Goal: Information Seeking & Learning: Compare options

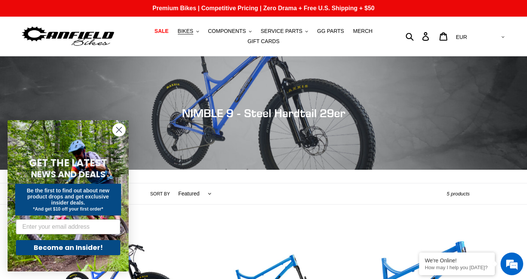
click at [123, 128] on circle "Close dialog" at bounding box center [119, 130] width 12 height 12
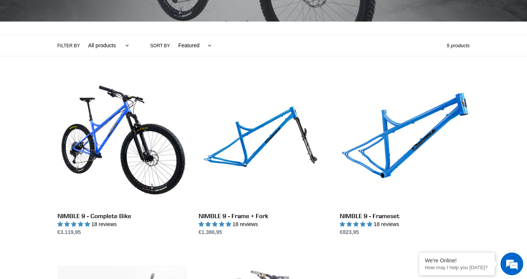
scroll to position [149, 0]
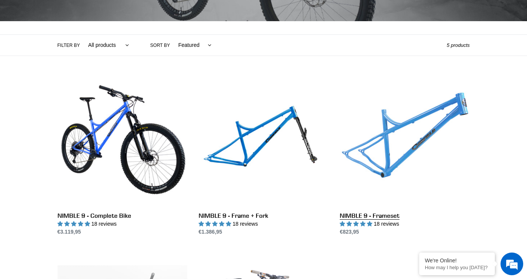
click at [369, 143] on link "NIMBLE 9 - Frameset" at bounding box center [405, 156] width 130 height 159
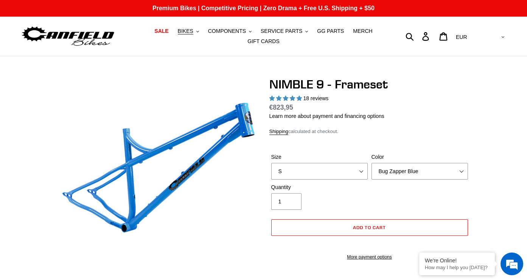
select select "highest-rating"
select select "L"
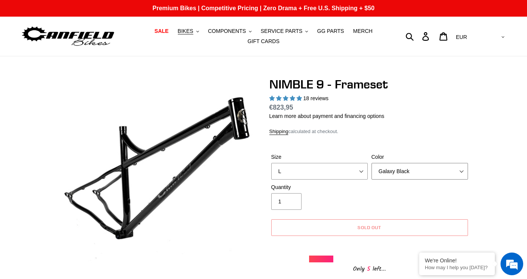
select select "Purple Haze -Sold Out"
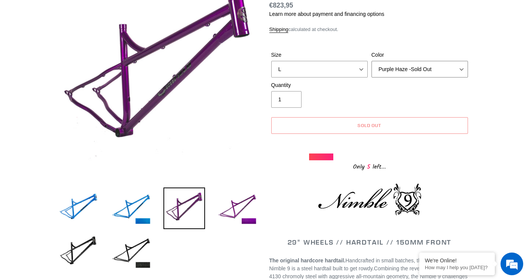
scroll to position [111, 0]
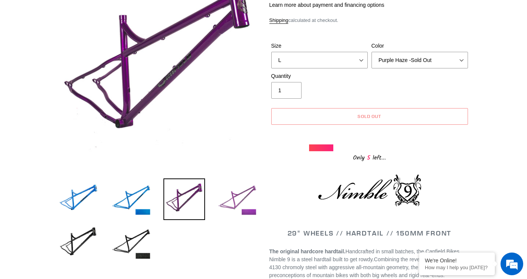
click at [249, 195] on img at bounding box center [237, 200] width 42 height 42
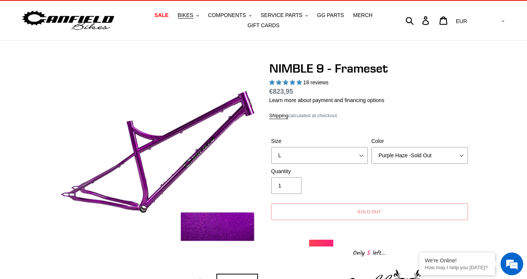
scroll to position [16, 0]
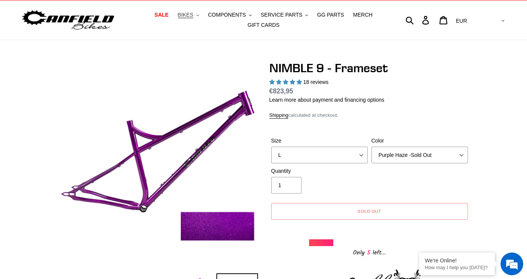
click at [195, 12] on button "BIKES .cls-1{fill:#231f20}" at bounding box center [188, 15] width 29 height 10
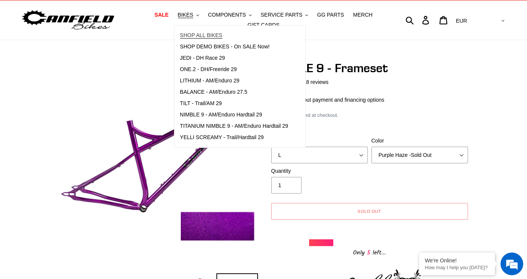
click at [221, 38] on span "SHOP ALL BIKES" at bounding box center [201, 35] width 42 height 6
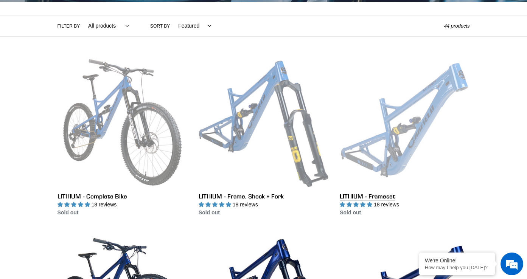
click at [414, 152] on link "LITHIUM - Frameset" at bounding box center [405, 136] width 130 height 159
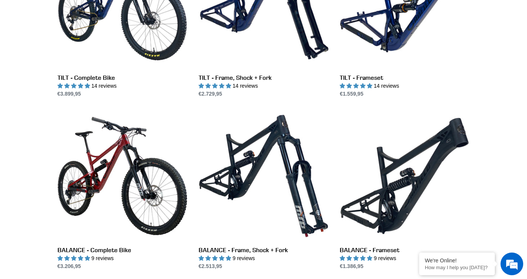
scroll to position [458, 0]
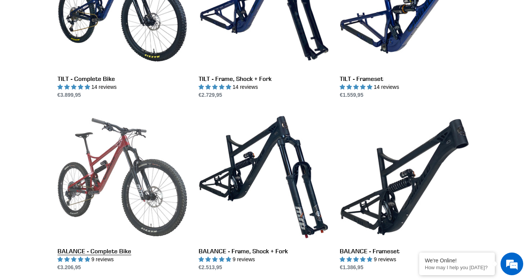
click at [140, 174] on link "BALANCE - Complete Bike" at bounding box center [122, 191] width 130 height 159
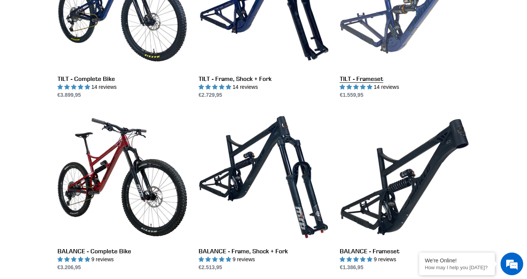
click at [403, 36] on link "TILT - Frameset" at bounding box center [405, 19] width 130 height 159
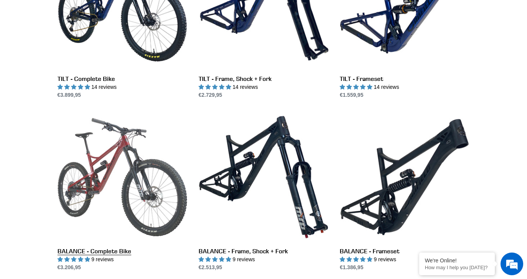
click at [122, 250] on link "BALANCE - Complete Bike" at bounding box center [122, 191] width 130 height 159
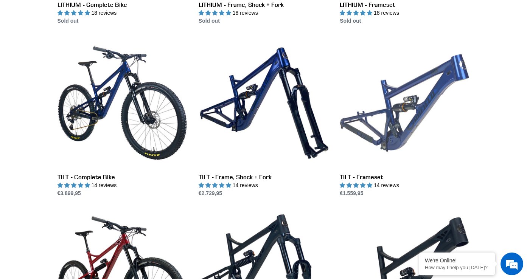
scroll to position [357, 0]
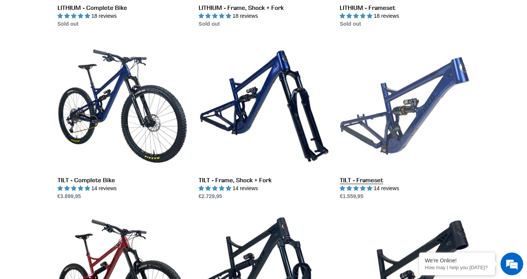
click at [425, 107] on link "TILT - Frameset" at bounding box center [405, 120] width 130 height 159
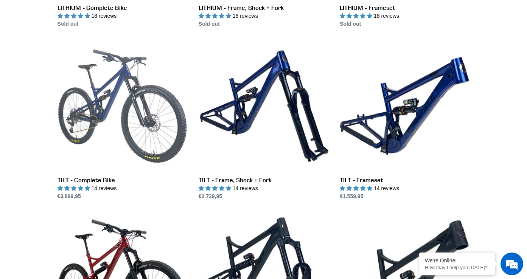
click at [121, 116] on link "TILT - Complete Bike" at bounding box center [122, 120] width 130 height 159
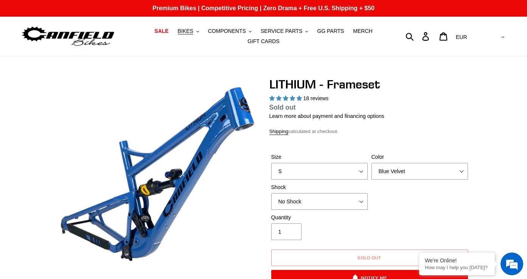
select select "highest-rating"
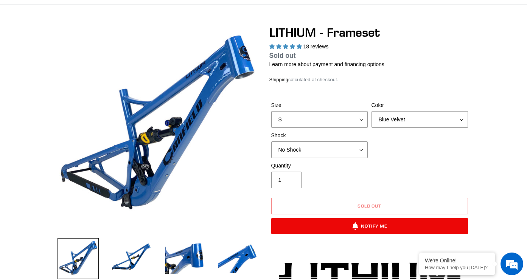
scroll to position [52, 0]
click at [127, 250] on img at bounding box center [131, 259] width 42 height 42
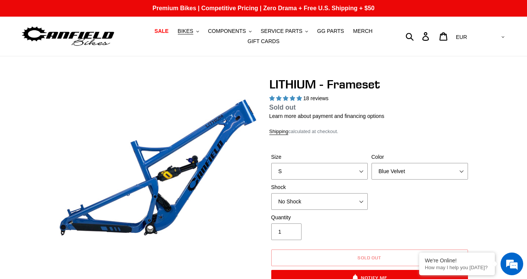
scroll to position [0, 0]
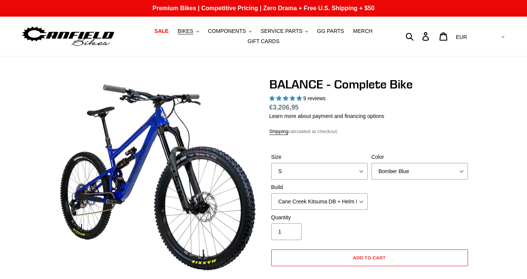
select select "highest-rating"
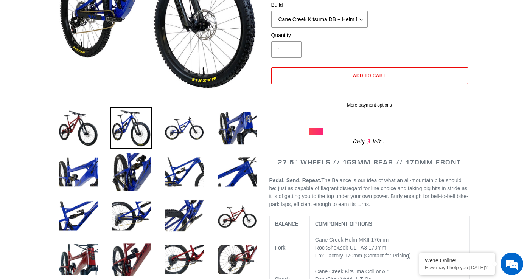
scroll to position [183, 0]
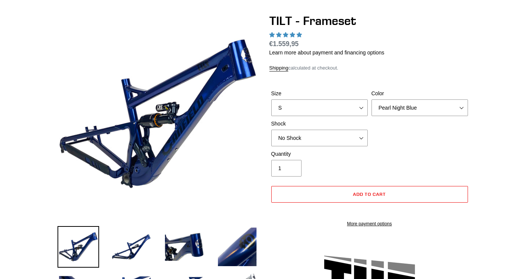
select select "highest-rating"
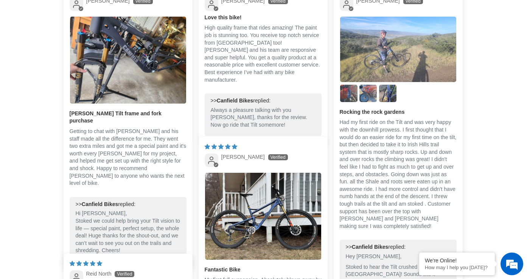
scroll to position [1439, 0]
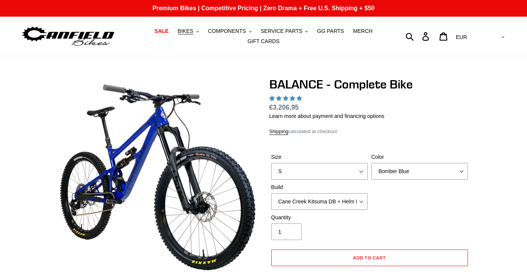
select select "highest-rating"
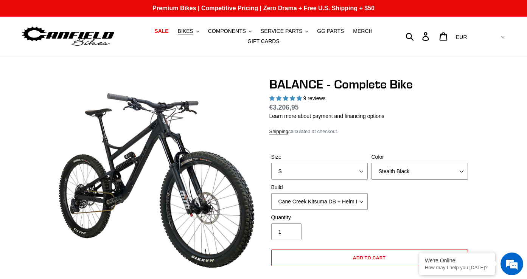
select select "Goat's Blood"
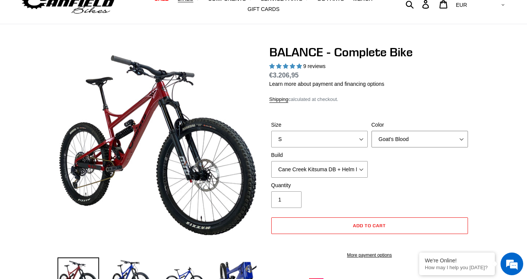
scroll to position [31, 0]
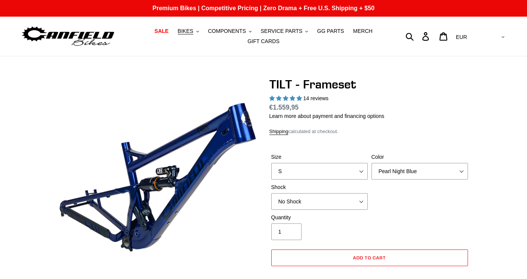
select select "highest-rating"
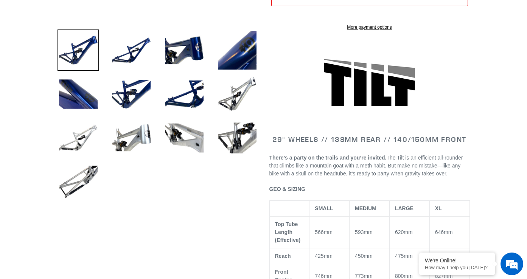
scroll to position [258, 0]
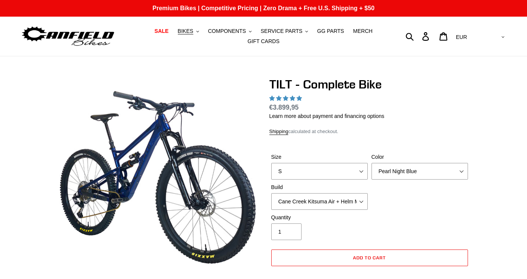
select select "highest-rating"
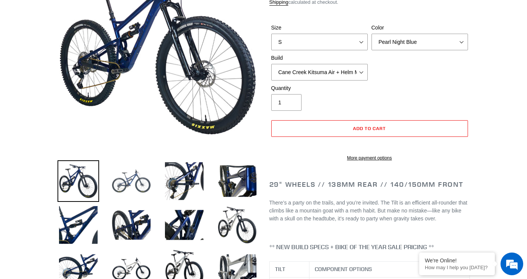
scroll to position [129, 0]
click at [134, 177] on img at bounding box center [131, 181] width 42 height 42
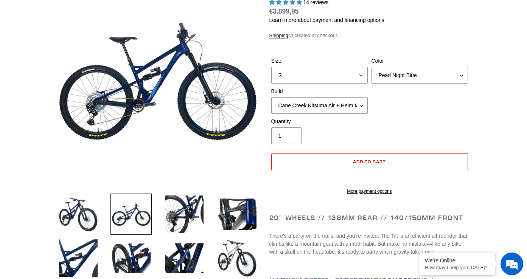
scroll to position [93, 0]
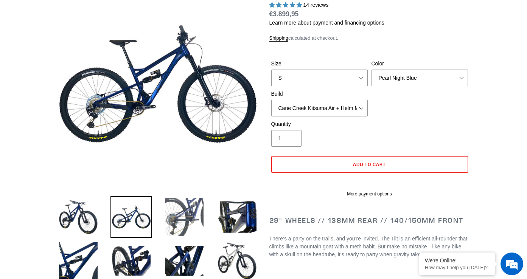
click at [185, 214] on img at bounding box center [184, 217] width 42 height 42
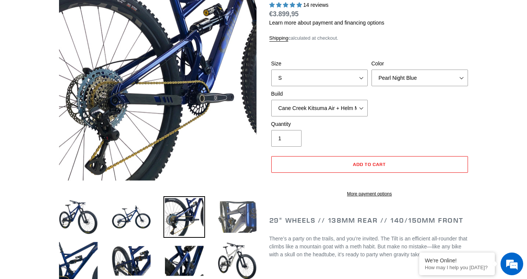
click at [235, 215] on img at bounding box center [237, 217] width 42 height 42
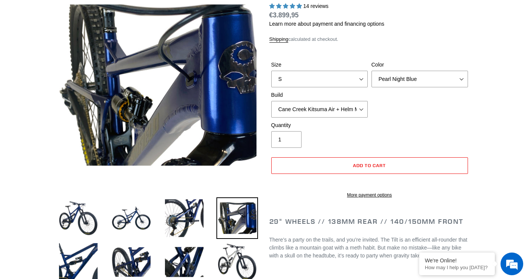
scroll to position [97, 0]
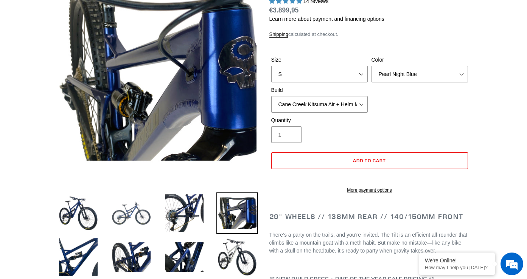
click at [117, 217] on img at bounding box center [131, 213] width 42 height 42
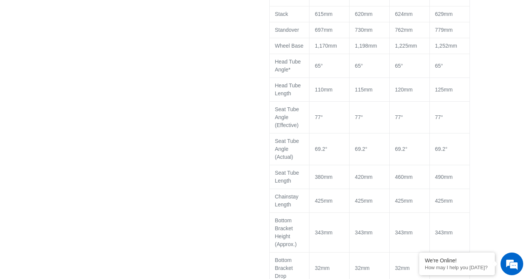
scroll to position [772, 0]
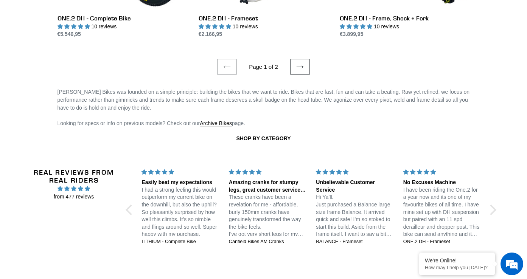
scroll to position [1554, 0]
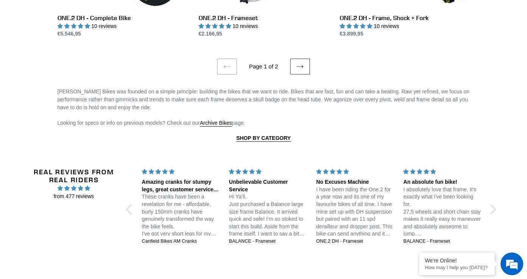
click at [298, 63] on icon at bounding box center [300, 67] width 8 height 8
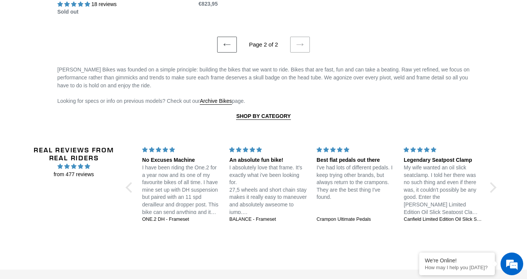
scroll to position [1461, 0]
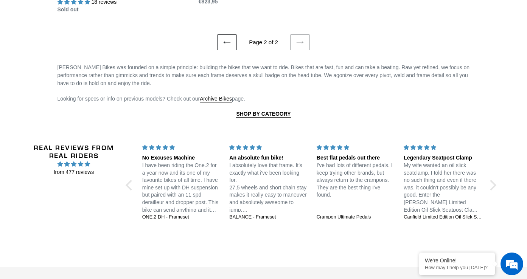
click at [231, 40] on link "Previous page" at bounding box center [227, 42] width 20 height 16
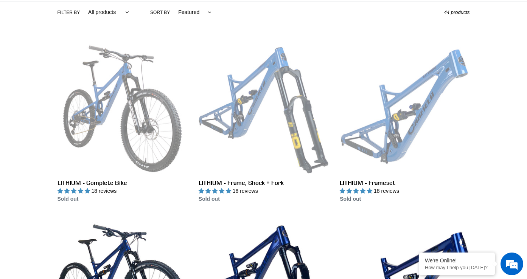
scroll to position [144, 0]
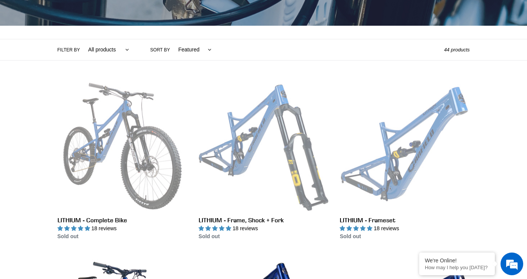
select select "/collections/bikes/yelli-screamy"
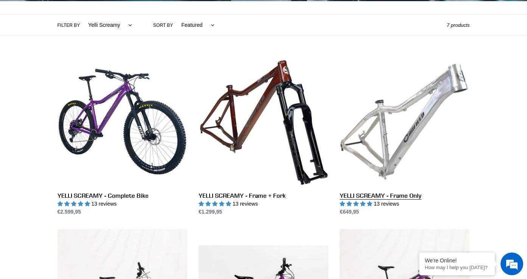
click at [409, 141] on link "YELLI SCREAMY - Frame Only" at bounding box center [405, 136] width 130 height 159
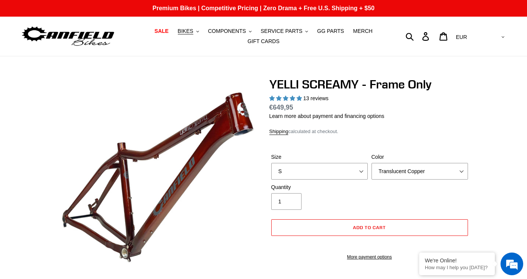
select select "highest-rating"
select select "Raw"
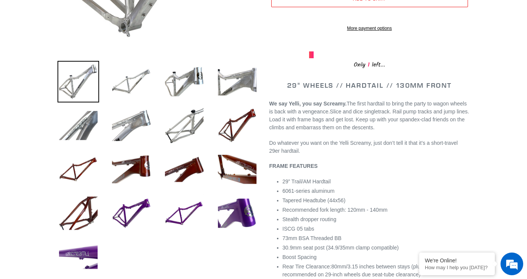
scroll to position [229, 0]
click at [254, 208] on img at bounding box center [237, 213] width 42 height 42
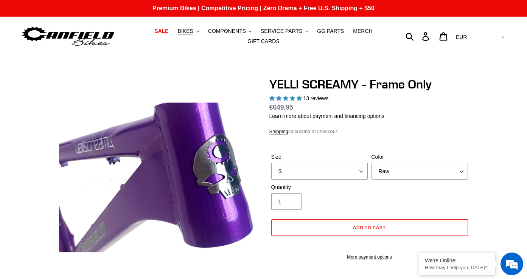
scroll to position [0, 0]
select select "L"
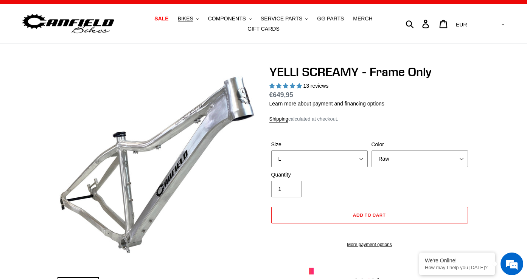
scroll to position [12, 0]
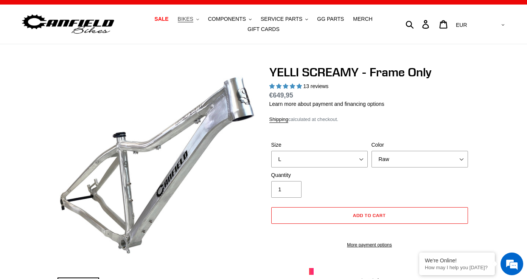
click at [199, 19] on icon ".cls-1{fill:#231f20}" at bounding box center [197, 19] width 3 height 3
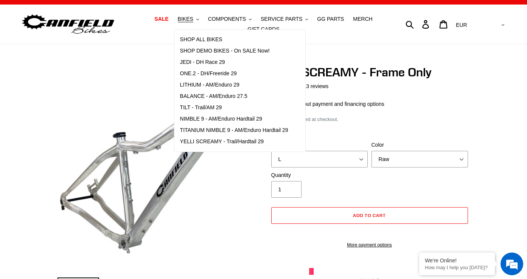
click at [438, 123] on div "YELLI SCREAMY - Frame Only 13 reviews Regular price €649,95 Sale price €649,95 …" at bounding box center [369, 176] width 200 height 222
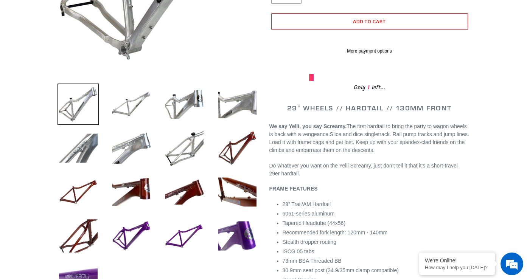
scroll to position [213, 0]
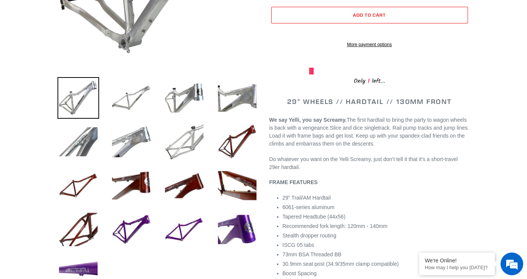
click at [194, 147] on img at bounding box center [184, 142] width 42 height 42
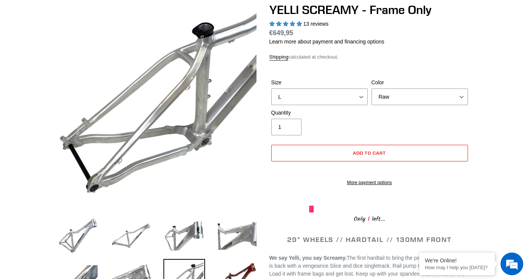
scroll to position [53, 0]
